Goal: Information Seeking & Learning: Learn about a topic

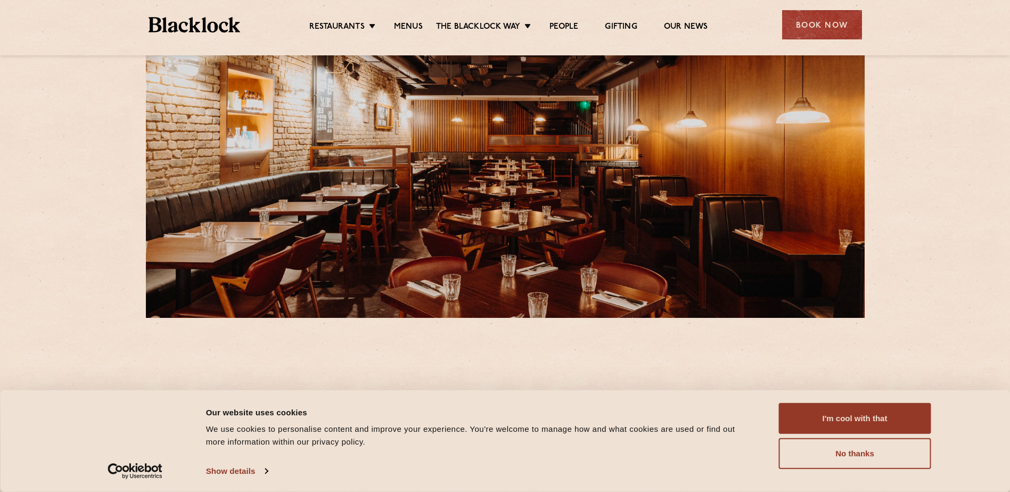
scroll to position [160, 0]
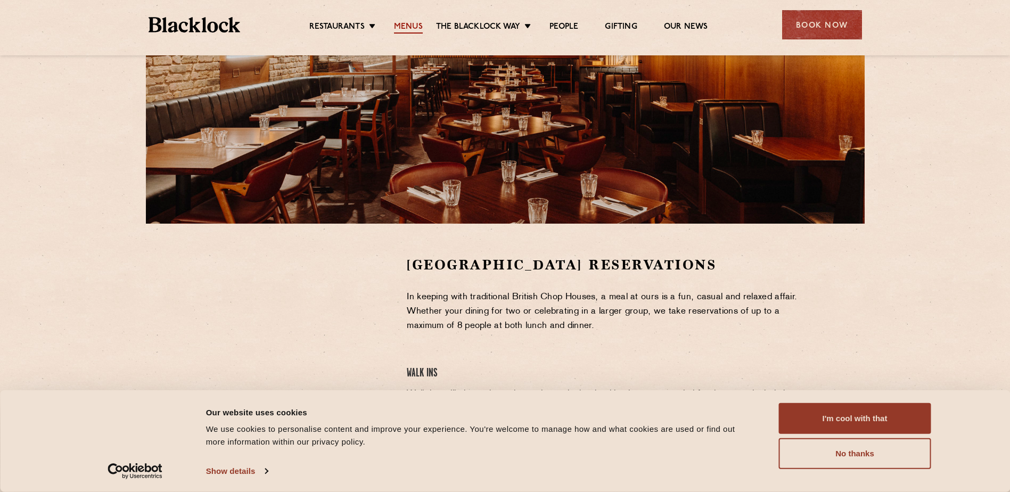
click at [409, 26] on link "Menus" at bounding box center [408, 28] width 29 height 12
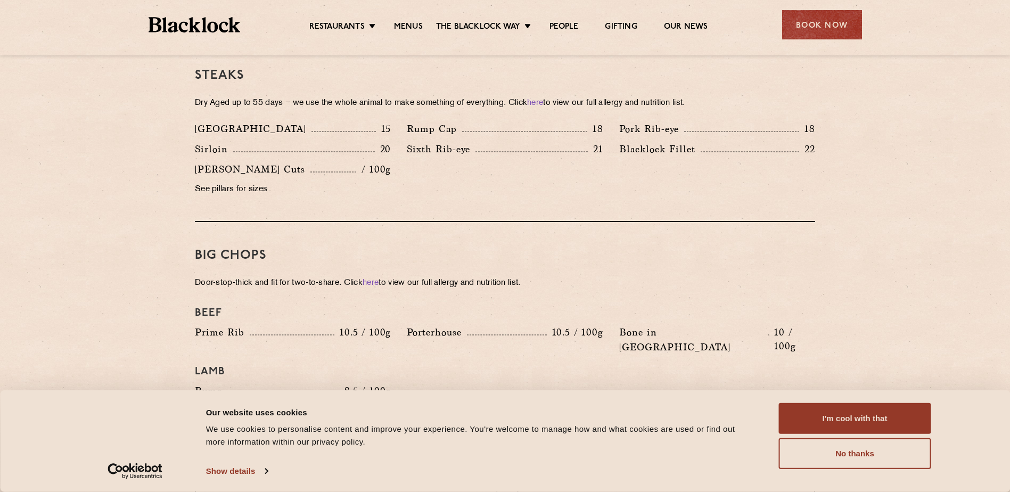
scroll to position [958, 0]
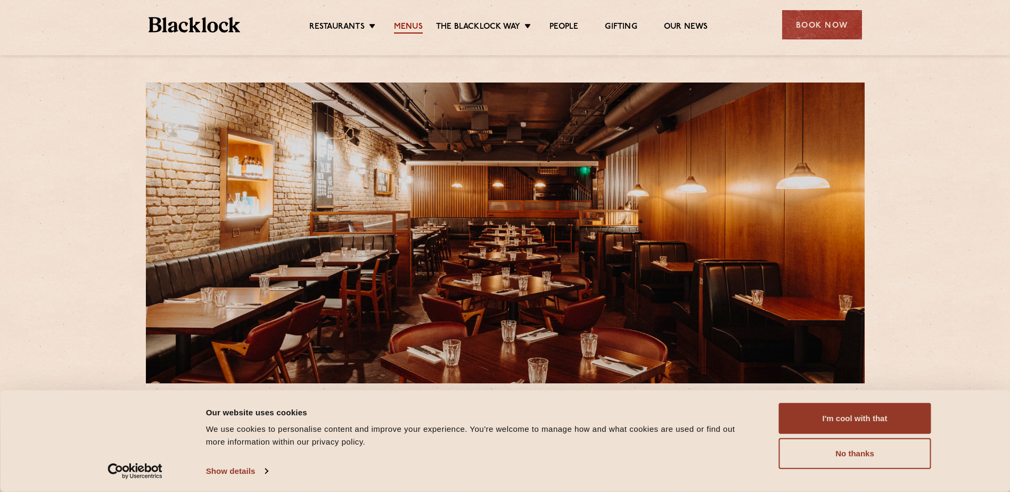
click at [409, 22] on link "Menus" at bounding box center [408, 28] width 29 height 12
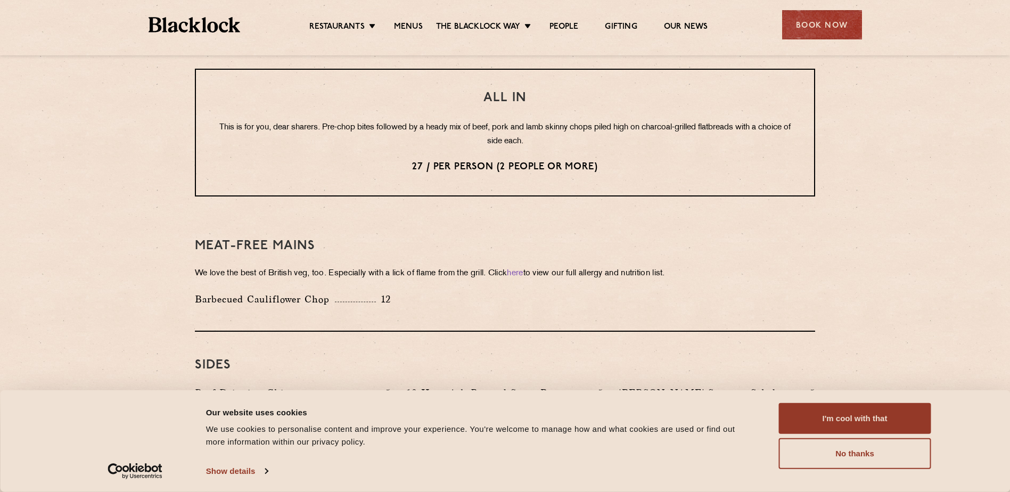
scroll to position [1384, 0]
